Goal: Task Accomplishment & Management: Manage account settings

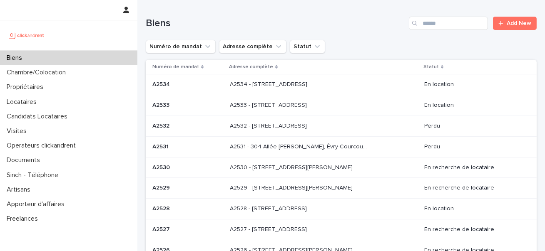
click at [264, 88] on div "A2534 - [GEOGRAPHIC_DATA], [GEOGRAPHIC_DATA] 92100 A2534 - [GEOGRAPHIC_DATA], […" at bounding box center [324, 85] width 188 height 14
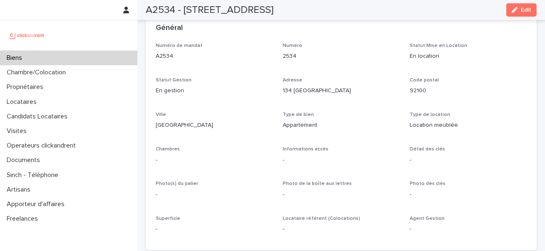
scroll to position [37, 0]
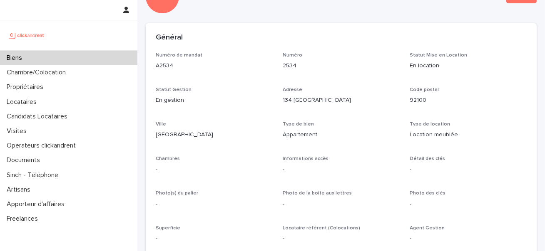
click at [74, 52] on div "Biens" at bounding box center [68, 58] width 137 height 15
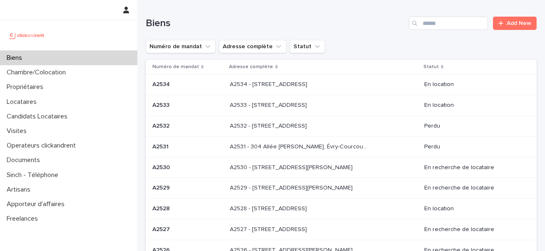
click at [309, 83] on p "A2534 - [STREET_ADDRESS]" at bounding box center [269, 84] width 79 height 9
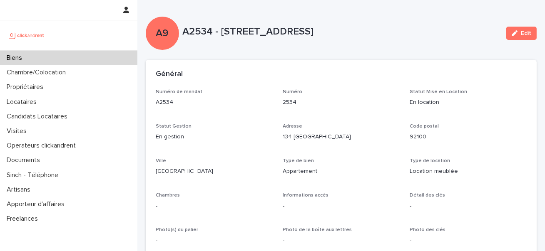
click at [64, 62] on div "Biens" at bounding box center [68, 58] width 137 height 15
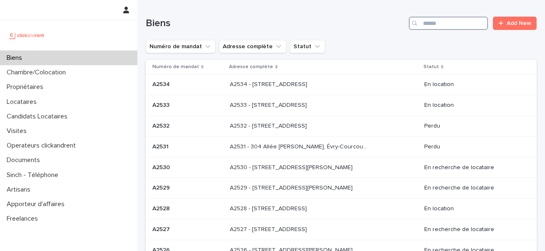
click at [445, 17] on input "Search" at bounding box center [448, 23] width 79 height 13
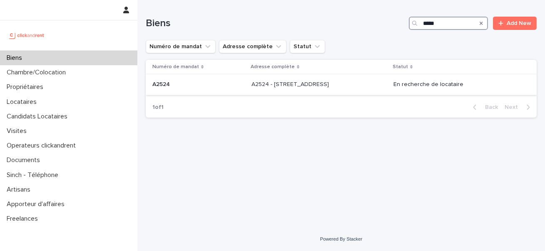
type input "*****"
click at [296, 84] on p "A2524 - [STREET_ADDRESS]" at bounding box center [290, 84] width 79 height 9
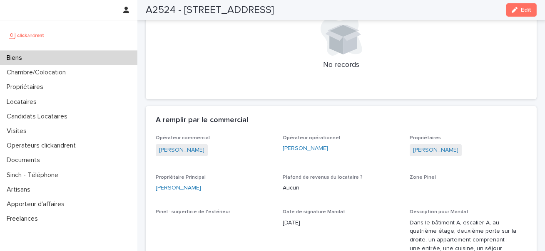
scroll to position [510, 0]
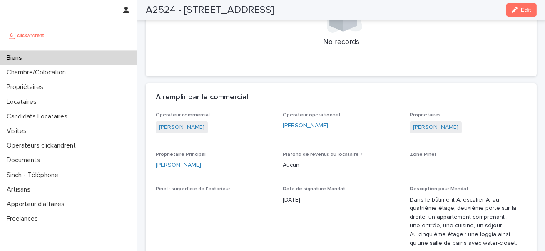
click at [518, 2] on div "A2524 - [STREET_ADDRESS] Edit" at bounding box center [341, 10] width 391 height 20
click at [518, 8] on icon "button" at bounding box center [515, 10] width 6 height 6
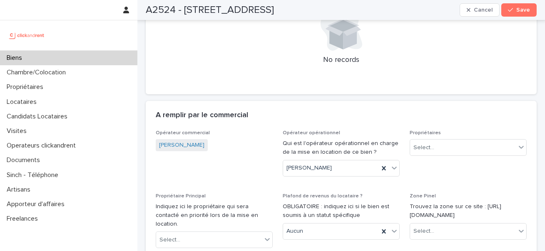
scroll to position [738, 0]
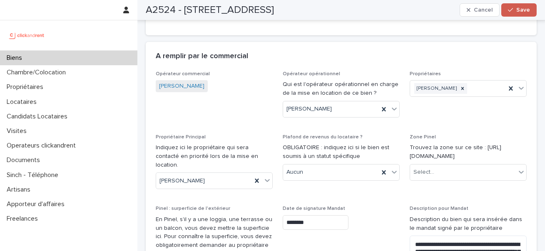
click at [514, 13] on button "Save" at bounding box center [518, 9] width 35 height 13
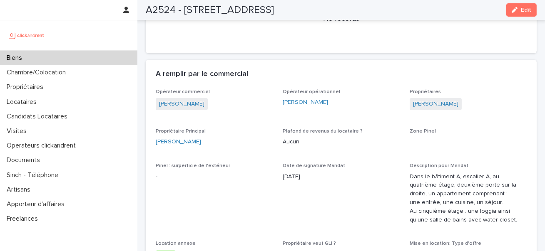
scroll to position [534, 0]
drag, startPoint x: 155, startPoint y: 63, endPoint x: 269, endPoint y: 65, distance: 114.5
click at [269, 65] on div "A remplir par le commercial" at bounding box center [341, 74] width 391 height 29
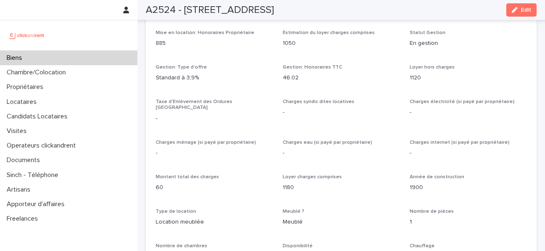
scroll to position [764, 0]
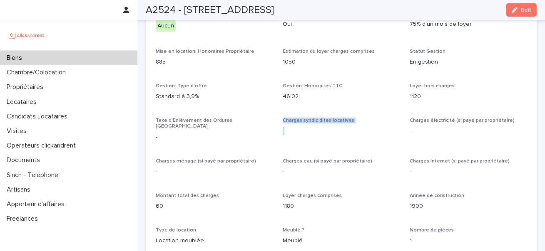
drag, startPoint x: 276, startPoint y: 124, endPoint x: 286, endPoint y: 123, distance: 10.8
click at [286, 123] on div "Opérateur commercial [PERSON_NAME] Opérateur opérationnel [PERSON_NAME] Proprié…" at bounding box center [341, 194] width 371 height 673
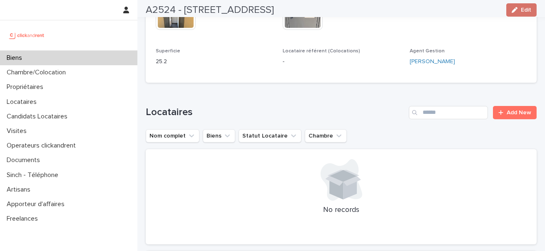
scroll to position [418, 0]
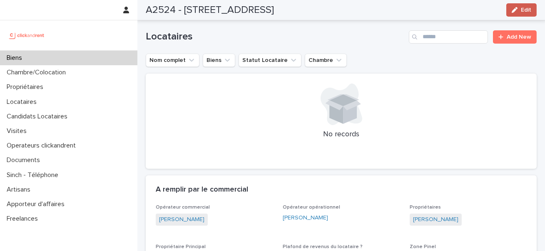
click at [523, 6] on button "Edit" at bounding box center [521, 9] width 30 height 13
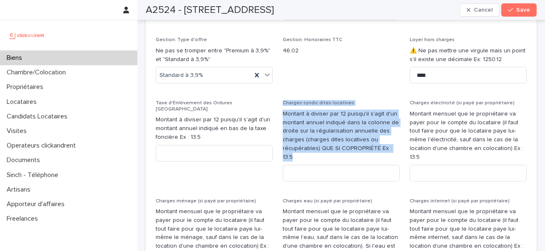
scroll to position [1142, 0]
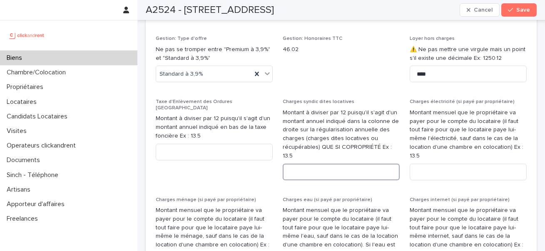
click at [357, 164] on input at bounding box center [341, 172] width 117 height 17
type input "*"
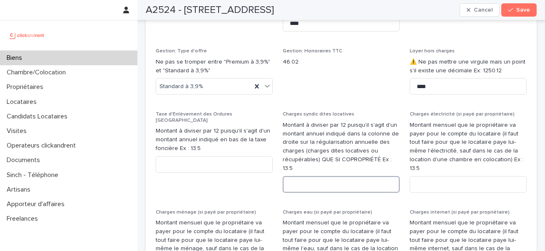
scroll to position [1133, 0]
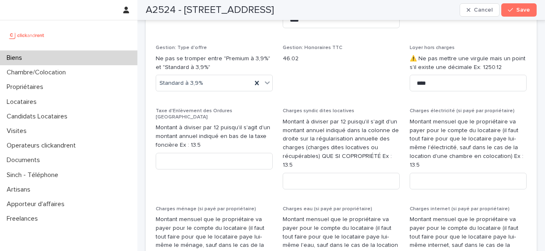
drag, startPoint x: 525, startPoint y: 11, endPoint x: 468, endPoint y: 1, distance: 58.3
click at [525, 11] on span "Save" at bounding box center [523, 10] width 14 height 6
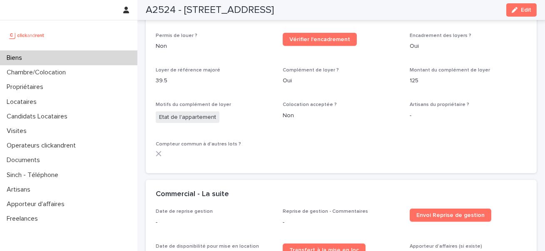
click at [65, 61] on div "Biens" at bounding box center [68, 58] width 137 height 15
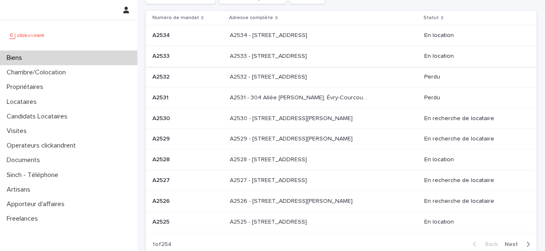
scroll to position [50, 0]
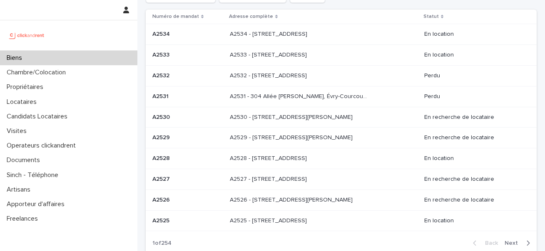
click at [309, 76] on p "A2532 - [STREET_ADDRESS]" at bounding box center [269, 75] width 79 height 9
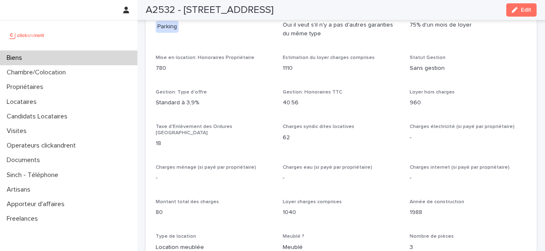
scroll to position [637, 0]
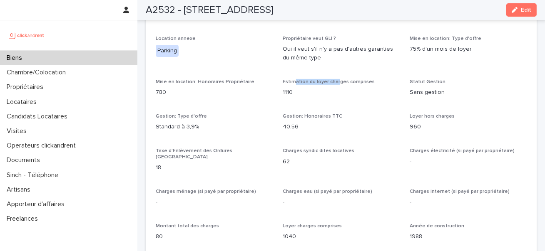
drag, startPoint x: 293, startPoint y: 82, endPoint x: 336, endPoint y: 81, distance: 42.5
click at [336, 81] on span "Estimation du loyer charges comprises" at bounding box center [329, 82] width 92 height 5
drag, startPoint x: 281, startPoint y: 93, endPoint x: 291, endPoint y: 93, distance: 10.4
click at [291, 93] on div "Opérateur commercial [PERSON_NAME] Opérateur opérationnel - Propriétaires Sothu…" at bounding box center [341, 229] width 371 height 656
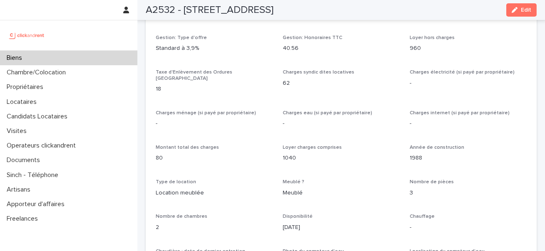
scroll to position [716, 0]
drag, startPoint x: 407, startPoint y: 47, endPoint x: 422, endPoint y: 47, distance: 15.0
click at [422, 47] on div "Opérateur commercial [PERSON_NAME] Opérateur opérationnel - Propriétaires Sothu…" at bounding box center [341, 150] width 371 height 656
drag, startPoint x: 153, startPoint y: 153, endPoint x: 164, endPoint y: 153, distance: 10.8
click at [164, 153] on div "Opérateur commercial [PERSON_NAME] Opérateur opérationnel - Propriétaires Sothu…" at bounding box center [341, 155] width 391 height 666
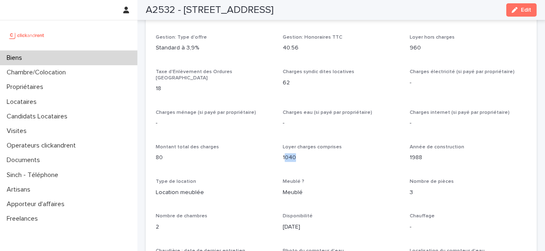
drag, startPoint x: 294, startPoint y: 151, endPoint x: 284, endPoint y: 151, distance: 10.4
click at [284, 154] on p "1040" at bounding box center [341, 158] width 117 height 9
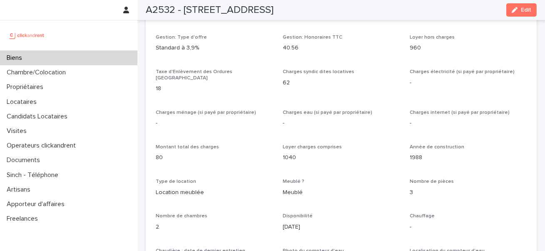
click at [160, 155] on p "80" at bounding box center [214, 158] width 117 height 9
click at [160, 154] on p "80" at bounding box center [214, 158] width 117 height 9
click at [157, 154] on p "80" at bounding box center [214, 158] width 117 height 9
drag, startPoint x: 289, startPoint y: 84, endPoint x: 284, endPoint y: 84, distance: 5.8
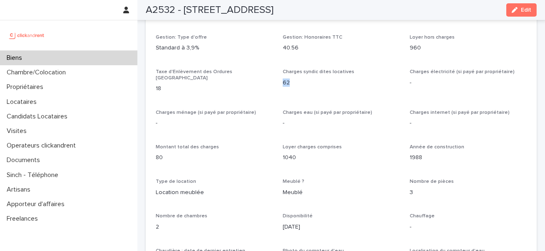
click at [284, 84] on p "62" at bounding box center [341, 83] width 117 height 9
drag, startPoint x: 154, startPoint y: 85, endPoint x: 162, endPoint y: 85, distance: 7.5
click at [162, 85] on div "Opérateur commercial [PERSON_NAME] Opérateur opérationnel - Propriétaires Sothu…" at bounding box center [341, 155] width 391 height 666
click at [160, 87] on div "Taxe d'Enlèvement des Ordures Ménagères 18" at bounding box center [214, 84] width 117 height 31
drag, startPoint x: 157, startPoint y: 75, endPoint x: 224, endPoint y: 73, distance: 67.1
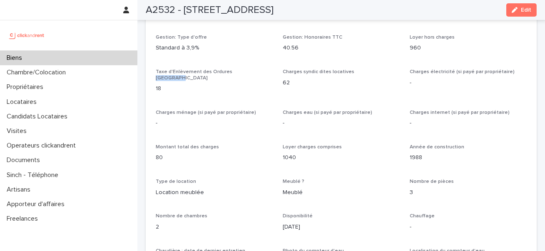
click at [224, 73] on div "Taxe d'Enlèvement des Ordures Ménagères 18" at bounding box center [214, 84] width 117 height 31
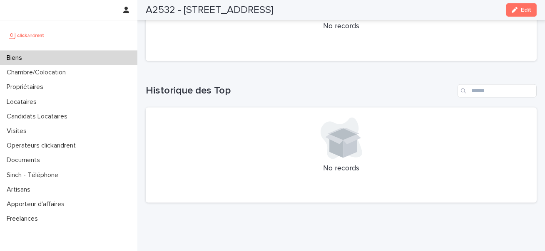
scroll to position [2402, 0]
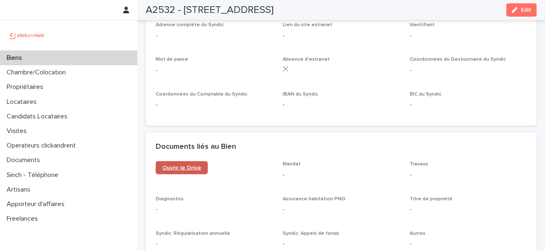
click at [192, 165] on span "Ouvrir le Drive" at bounding box center [181, 168] width 39 height 6
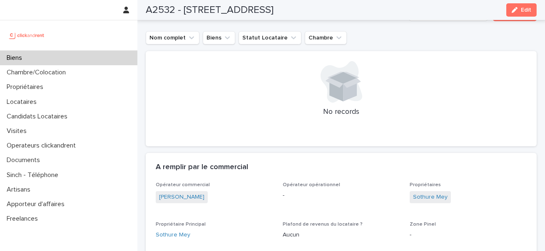
scroll to position [358, 0]
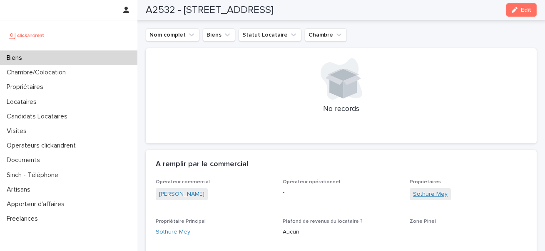
click at [433, 196] on link "Sothure Mey" at bounding box center [430, 194] width 35 height 9
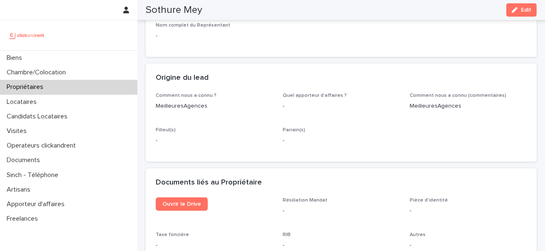
scroll to position [488, 0]
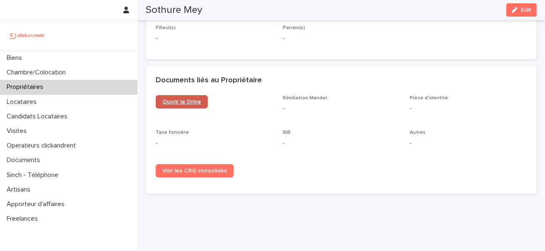
click at [179, 99] on span "Ouvrir le Drive" at bounding box center [181, 102] width 39 height 6
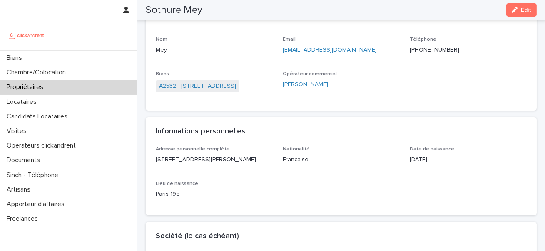
scroll to position [0, 0]
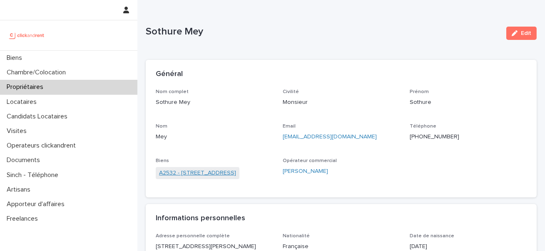
click at [227, 174] on link "A2532 - [STREET_ADDRESS]" at bounding box center [197, 173] width 77 height 9
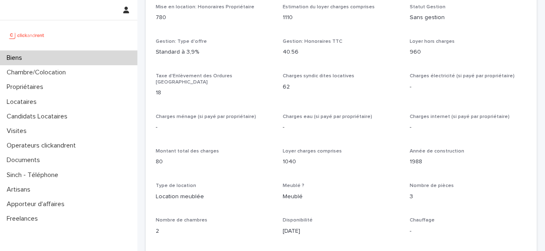
scroll to position [736, 0]
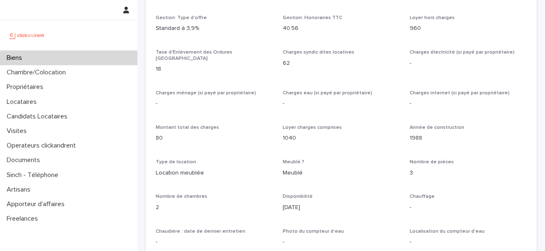
click at [160, 65] on p "18" at bounding box center [214, 69] width 117 height 9
click at [168, 54] on span "Taxe d'Enlèvement des Ordures [GEOGRAPHIC_DATA]" at bounding box center [194, 55] width 77 height 11
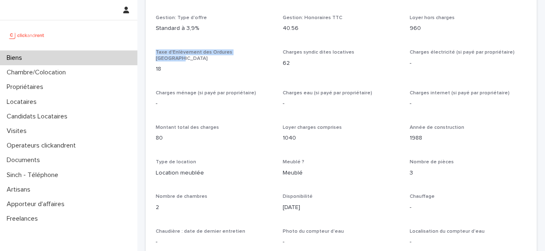
drag, startPoint x: 155, startPoint y: 53, endPoint x: 251, endPoint y: 53, distance: 96.6
click at [251, 53] on div "Opérateur commercial [PERSON_NAME] Opérateur opérationnel - Propriétaires Sothu…" at bounding box center [341, 135] width 391 height 666
click at [156, 65] on p "18" at bounding box center [214, 69] width 117 height 9
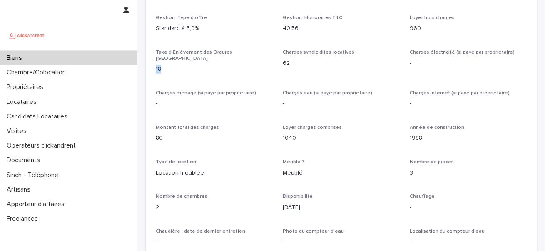
click at [157, 65] on p "18" at bounding box center [214, 69] width 117 height 9
click at [162, 65] on p "18" at bounding box center [214, 69] width 117 height 9
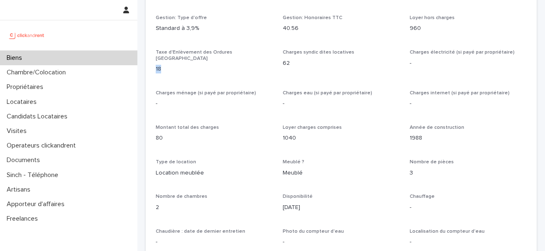
click at [158, 65] on p "18" at bounding box center [214, 69] width 117 height 9
drag, startPoint x: 173, startPoint y: 53, endPoint x: 211, endPoint y: 53, distance: 38.3
click at [211, 53] on span "Taxe d'Enlèvement des Ordures [GEOGRAPHIC_DATA]" at bounding box center [194, 55] width 77 height 11
click at [155, 55] on div "Opérateur commercial [PERSON_NAME] Opérateur opérationnel - Propriétaires Sothu…" at bounding box center [341, 135] width 391 height 666
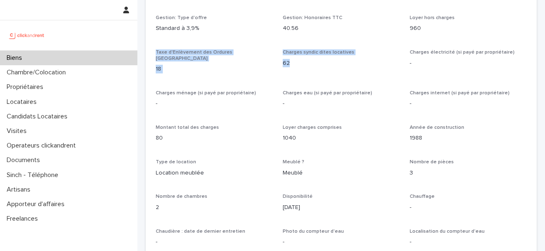
drag, startPoint x: 155, startPoint y: 55, endPoint x: 301, endPoint y: 76, distance: 147.3
click at [301, 76] on div "Opérateur commercial [PERSON_NAME] Opérateur opérationnel - Propriétaires Sothu…" at bounding box center [341, 135] width 391 height 666
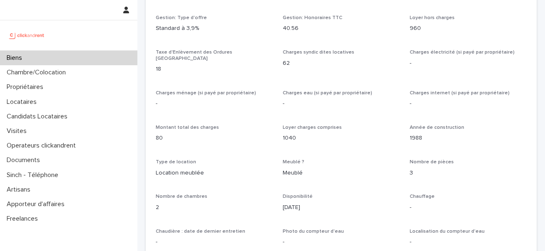
click at [160, 134] on p "80" at bounding box center [214, 138] width 117 height 9
click at [158, 65] on p "18" at bounding box center [214, 69] width 117 height 9
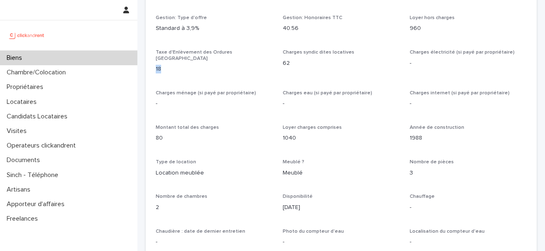
click at [158, 65] on p "18" at bounding box center [214, 69] width 117 height 9
click at [157, 65] on p "18" at bounding box center [214, 69] width 117 height 9
click at [157, 132] on div "80" at bounding box center [214, 137] width 117 height 10
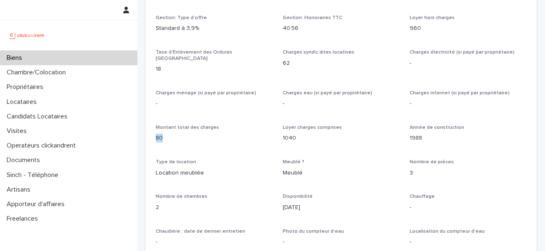
click at [157, 132] on div "80" at bounding box center [214, 137] width 117 height 10
click at [288, 65] on p "62" at bounding box center [341, 63] width 117 height 9
click at [284, 65] on p "62" at bounding box center [341, 63] width 117 height 9
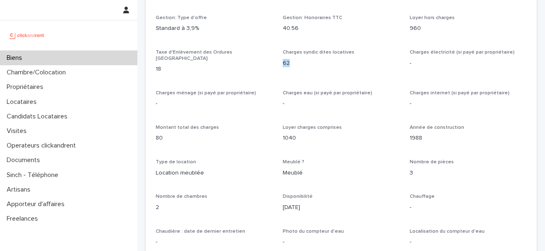
drag, startPoint x: 284, startPoint y: 65, endPoint x: 289, endPoint y: 65, distance: 5.8
click at [289, 65] on p "62" at bounding box center [341, 63] width 117 height 9
drag, startPoint x: 285, startPoint y: 54, endPoint x: 356, endPoint y: 52, distance: 70.8
click at [356, 52] on p "Charges syndic dites locatives" at bounding box center [341, 53] width 117 height 6
click at [336, 52] on span "Charges syndic dites locatives" at bounding box center [319, 52] width 72 height 5
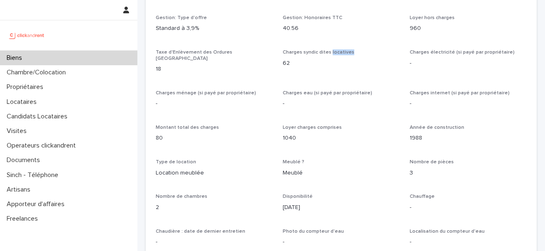
click at [336, 52] on span "Charges syndic dites locatives" at bounding box center [319, 52] width 72 height 5
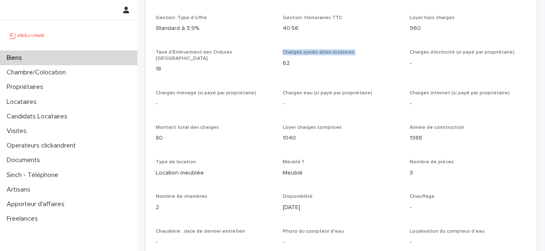
click at [336, 52] on span "Charges syndic dites locatives" at bounding box center [319, 52] width 72 height 5
click at [334, 53] on span "Charges syndic dites locatives" at bounding box center [319, 52] width 72 height 5
click at [304, 52] on span "Charges syndic dites locatives" at bounding box center [319, 52] width 72 height 5
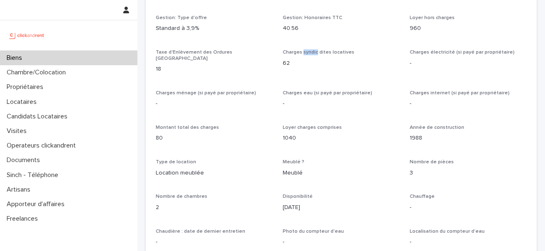
click at [304, 52] on span "Charges syndic dites locatives" at bounding box center [319, 52] width 72 height 5
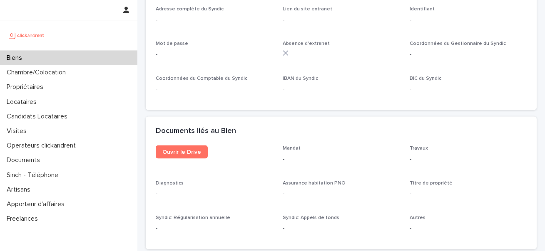
scroll to position [2415, 0]
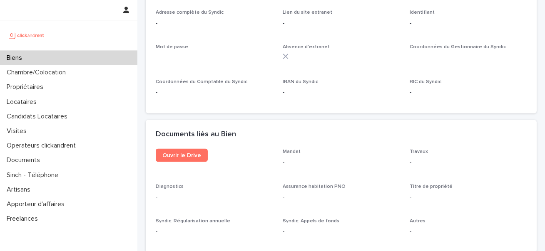
click at [181, 149] on div "Ouvrir le Drive" at bounding box center [214, 159] width 117 height 20
click at [182, 149] on link "Ouvrir le Drive" at bounding box center [182, 155] width 52 height 13
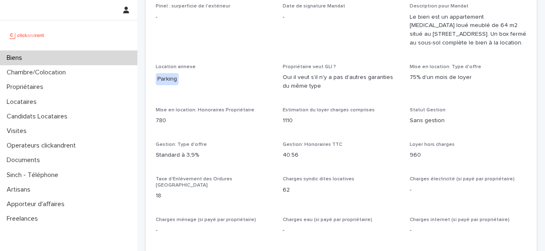
scroll to position [570, 0]
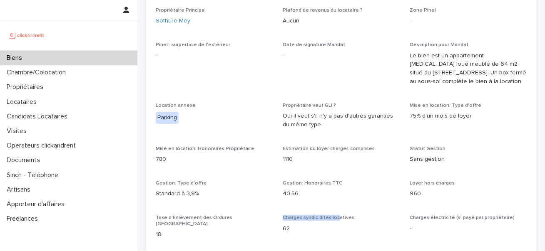
drag, startPoint x: 280, startPoint y: 218, endPoint x: 336, endPoint y: 221, distance: 56.3
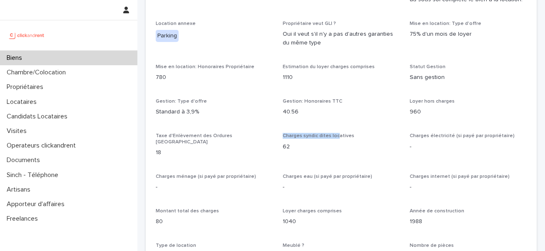
scroll to position [685, 0]
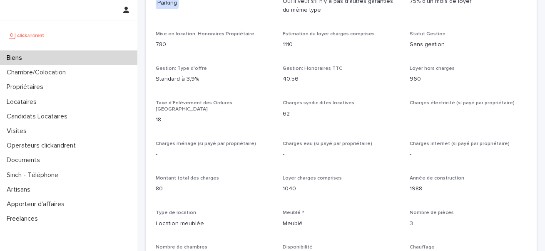
click at [172, 107] on div "Taxe d'Enlèvement des Ordures Ménagères 18" at bounding box center [214, 115] width 117 height 31
drag, startPoint x: 163, startPoint y: 107, endPoint x: 218, endPoint y: 103, distance: 55.1
click at [218, 103] on div "Taxe d'Enlèvement des Ordures Ménagères 18" at bounding box center [214, 115] width 117 height 31
drag, startPoint x: 281, startPoint y: 105, endPoint x: 345, endPoint y: 105, distance: 64.5
click at [345, 105] on div "Opérateur commercial [PERSON_NAME] Opérateur opérationnel - Propriétaires Sothu…" at bounding box center [341, 181] width 371 height 656
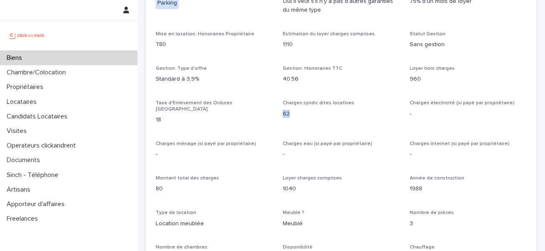
drag, startPoint x: 290, startPoint y: 111, endPoint x: 282, endPoint y: 111, distance: 7.9
click at [282, 111] on div "Opérateur commercial [PERSON_NAME] Opérateur opérationnel - Propriétaires Sothu…" at bounding box center [341, 181] width 371 height 656
drag, startPoint x: 417, startPoint y: 102, endPoint x: 493, endPoint y: 106, distance: 76.7
click at [493, 106] on p "Charges électricité (si payé par propriétaire)" at bounding box center [468, 103] width 117 height 6
drag, startPoint x: 493, startPoint y: 106, endPoint x: 448, endPoint y: 108, distance: 45.8
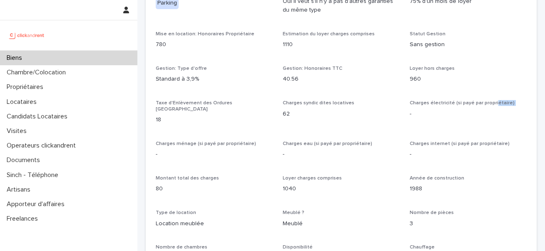
click at [448, 108] on div "Charges électricité (si payé par propriétaire) -" at bounding box center [468, 112] width 117 height 25
click at [448, 107] on div "Charges électricité (si payé par propriétaire) -" at bounding box center [468, 112] width 117 height 25
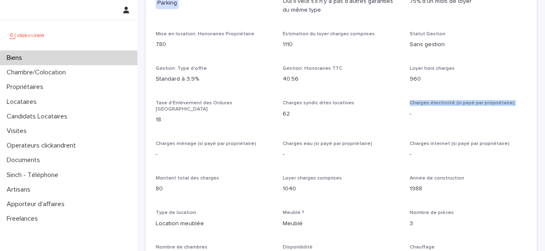
click at [448, 107] on div "Charges électricité (si payé par propriétaire) -" at bounding box center [468, 112] width 117 height 25
click at [449, 103] on span "Charges électricité (si payé par propriétaire)" at bounding box center [462, 103] width 105 height 5
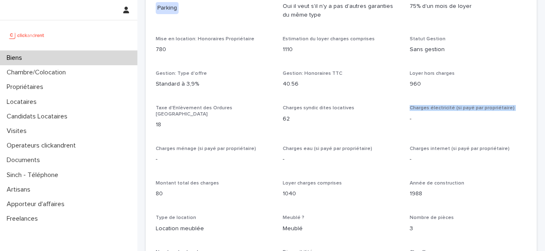
scroll to position [680, 0]
click at [439, 108] on span "Charges électricité (si payé par propriétaire)" at bounding box center [462, 108] width 105 height 5
click at [282, 117] on div "Opérateur commercial [PERSON_NAME] Opérateur opérationnel - Propriétaires Sothu…" at bounding box center [341, 186] width 371 height 656
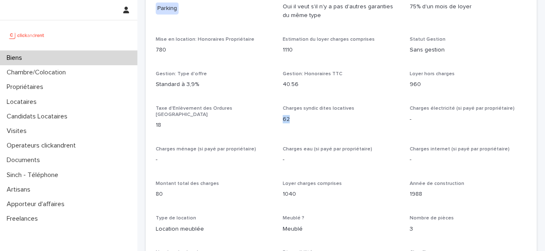
drag, startPoint x: 282, startPoint y: 117, endPoint x: 291, endPoint y: 117, distance: 9.2
click at [291, 117] on div "Opérateur commercial [PERSON_NAME] Opérateur opérationnel - Propriétaires Sothu…" at bounding box center [341, 186] width 371 height 656
drag, startPoint x: 282, startPoint y: 110, endPoint x: 331, endPoint y: 110, distance: 49.1
click at [331, 110] on span "Charges syndic dites locatives" at bounding box center [319, 108] width 72 height 5
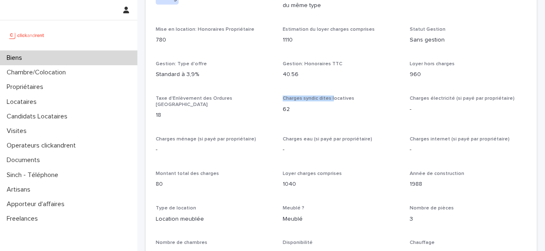
scroll to position [690, 0]
drag, startPoint x: 168, startPoint y: 132, endPoint x: 248, endPoint y: 132, distance: 79.9
click at [248, 136] on span "Charges ménage (si payé par propriétaire)" at bounding box center [206, 138] width 100 height 5
drag, startPoint x: 248, startPoint y: 132, endPoint x: 157, endPoint y: 132, distance: 91.2
click at [157, 136] on span "Charges ménage (si payé par propriétaire)" at bounding box center [206, 138] width 100 height 5
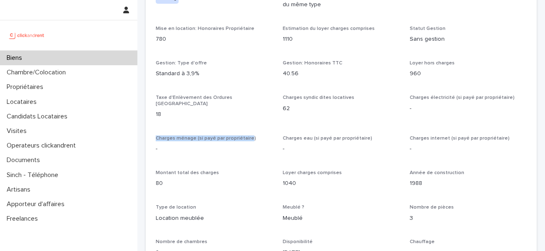
click at [157, 136] on span "Charges ménage (si payé par propriétaire)" at bounding box center [206, 138] width 100 height 5
click at [176, 136] on span "Charges ménage (si payé par propriétaire)" at bounding box center [206, 138] width 100 height 5
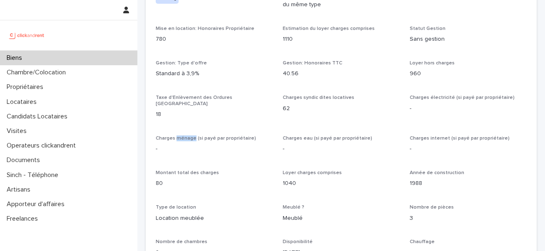
click at [176, 136] on span "Charges ménage (si payé par propriétaire)" at bounding box center [206, 138] width 100 height 5
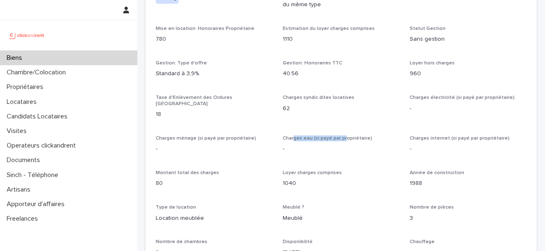
drag, startPoint x: 294, startPoint y: 134, endPoint x: 345, endPoint y: 135, distance: 50.8
click at [345, 136] on span "Charges eau (si payé par propriétaire)" at bounding box center [328, 138] width 90 height 5
click at [327, 136] on span "Charges eau (si payé par propriétaire)" at bounding box center [328, 138] width 90 height 5
click at [285, 107] on p "62" at bounding box center [341, 109] width 117 height 9
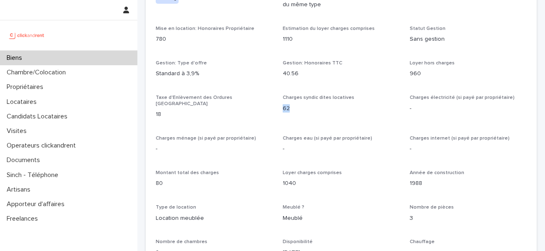
click at [285, 107] on p "62" at bounding box center [341, 109] width 117 height 9
drag, startPoint x: 298, startPoint y: 132, endPoint x: 356, endPoint y: 132, distance: 57.9
click at [356, 136] on span "Charges eau (si payé par propriétaire)" at bounding box center [328, 138] width 90 height 5
drag, startPoint x: 438, startPoint y: 99, endPoint x: 428, endPoint y: 100, distance: 9.6
click at [428, 100] on span "Charges électricité (si payé par propriétaire)" at bounding box center [462, 97] width 105 height 5
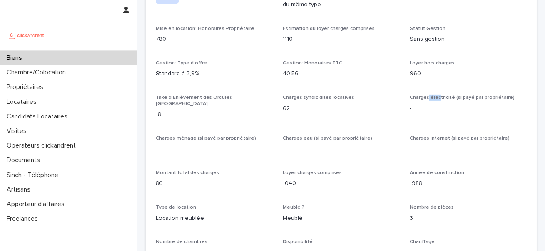
scroll to position [707, 0]
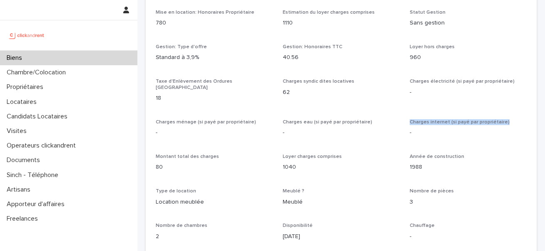
drag, startPoint x: 407, startPoint y: 117, endPoint x: 506, endPoint y: 114, distance: 98.7
click at [506, 114] on div "Opérateur commercial [PERSON_NAME] Opérateur opérationnel - Propriétaires Sothu…" at bounding box center [341, 159] width 371 height 656
click at [407, 117] on div "Opérateur commercial [PERSON_NAME] Opérateur opérationnel - Propriétaires Sothu…" at bounding box center [341, 159] width 371 height 656
drag, startPoint x: 407, startPoint y: 117, endPoint x: 505, endPoint y: 118, distance: 97.4
click at [505, 118] on div "Opérateur commercial [PERSON_NAME] Opérateur opérationnel - Propriétaires Sothu…" at bounding box center [341, 159] width 371 height 656
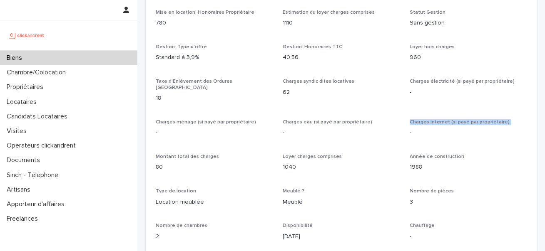
click at [505, 119] on p "Charges internet (si payé par propriétaire)" at bounding box center [468, 122] width 117 height 6
drag, startPoint x: 505, startPoint y: 118, endPoint x: 410, endPoint y: 116, distance: 94.5
click at [410, 119] on p "Charges internet (si payé par propriétaire)" at bounding box center [468, 122] width 117 height 6
click at [435, 120] on span "Charges internet (si payé par propriétaire)" at bounding box center [460, 122] width 100 height 5
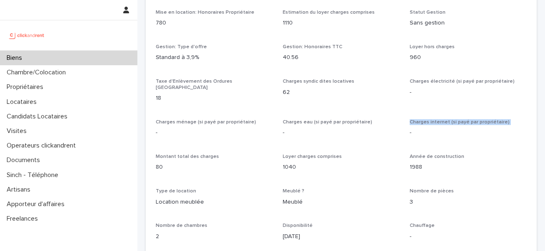
click at [435, 120] on span "Charges internet (si payé par propriétaire)" at bounding box center [460, 122] width 100 height 5
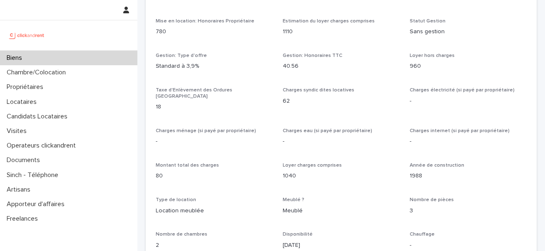
click at [160, 172] on p "80" at bounding box center [214, 176] width 117 height 9
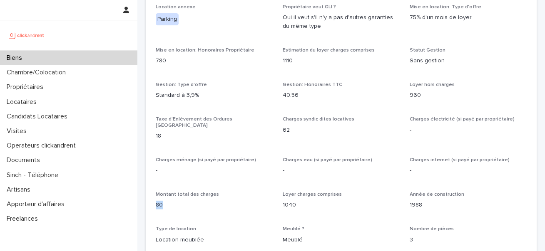
scroll to position [670, 0]
